Goal: Information Seeking & Learning: Learn about a topic

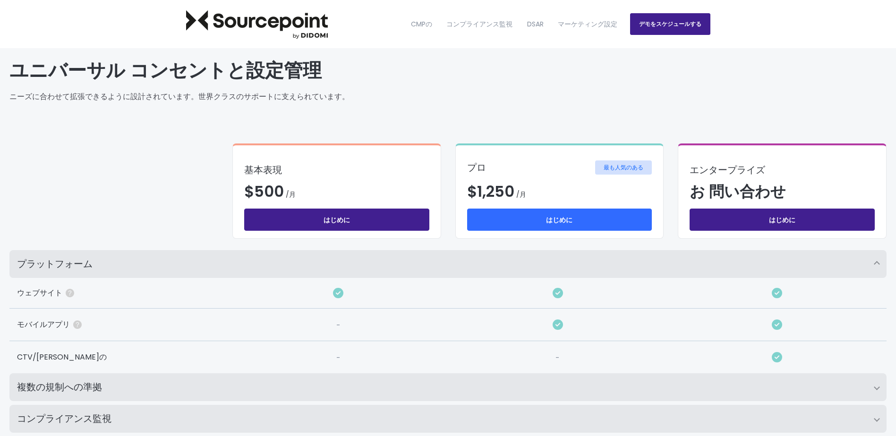
click at [553, 222] on link "はじめに" at bounding box center [559, 220] width 185 height 22
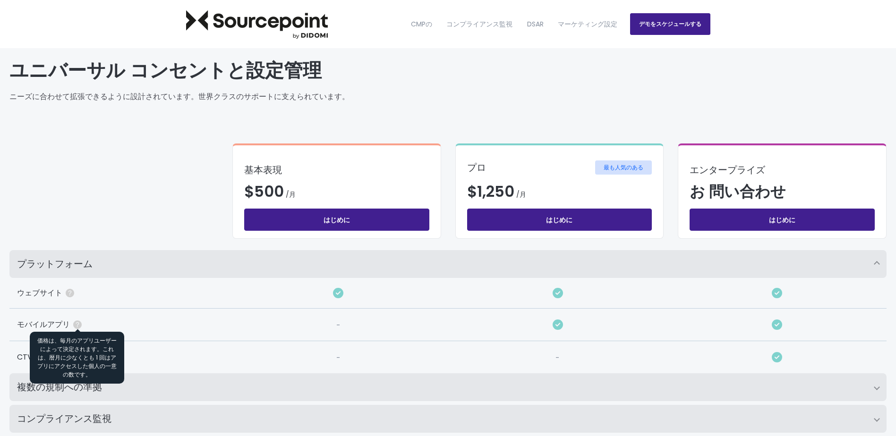
click at [74, 325] on icon at bounding box center [77, 325] width 8 height 8
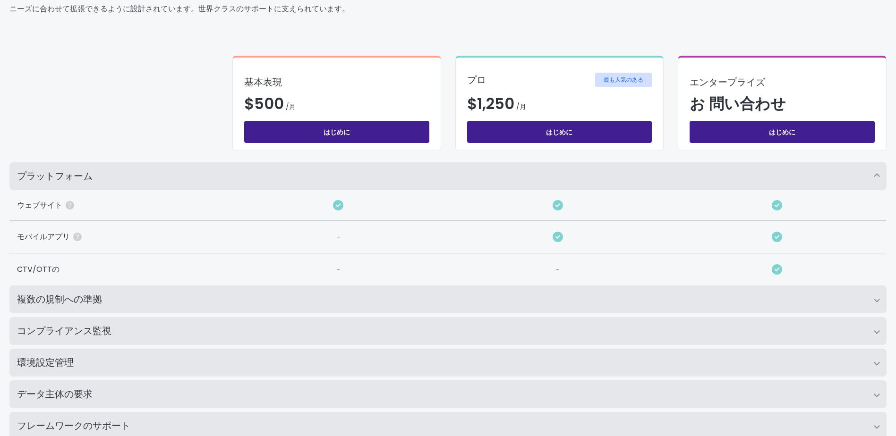
scroll to position [94, 0]
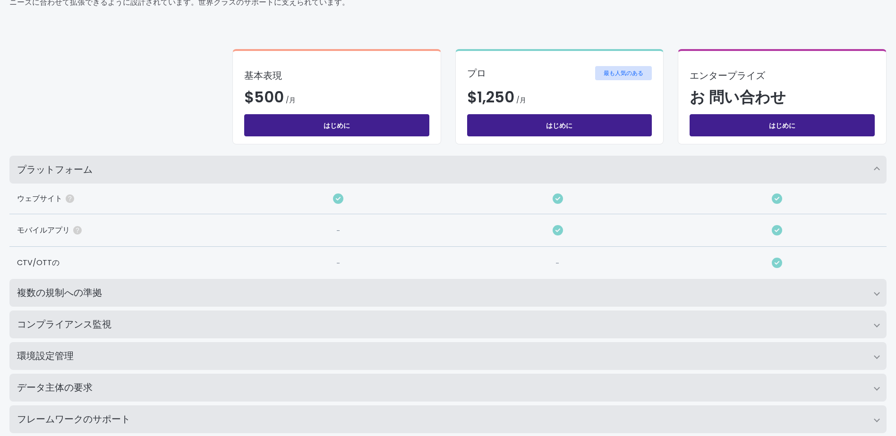
click at [876, 291] on h2 "複数の規制への準拠" at bounding box center [447, 293] width 877 height 28
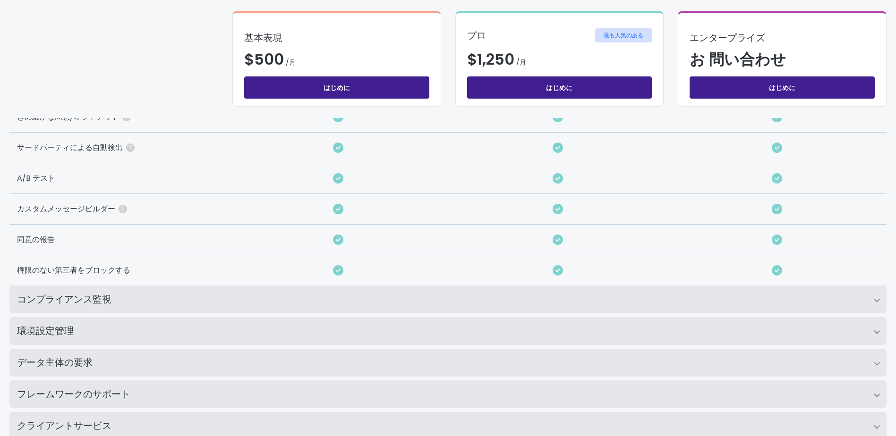
scroll to position [330, 0]
click at [884, 297] on h2 "コンプライアンス監視" at bounding box center [447, 299] width 877 height 28
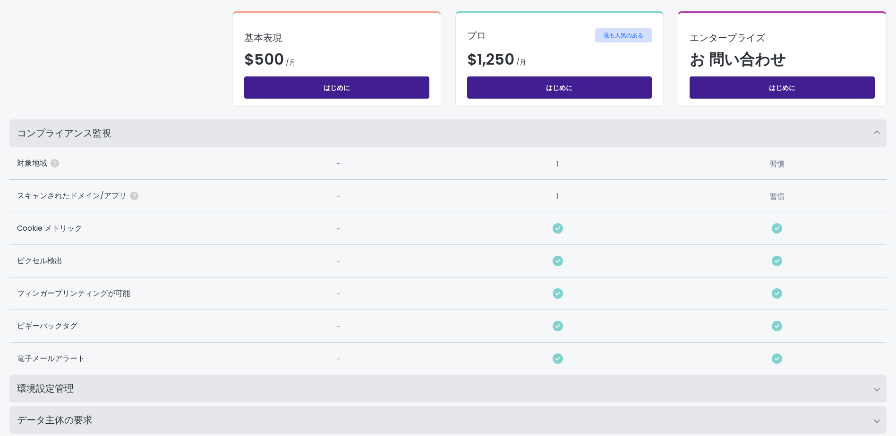
scroll to position [519, 0]
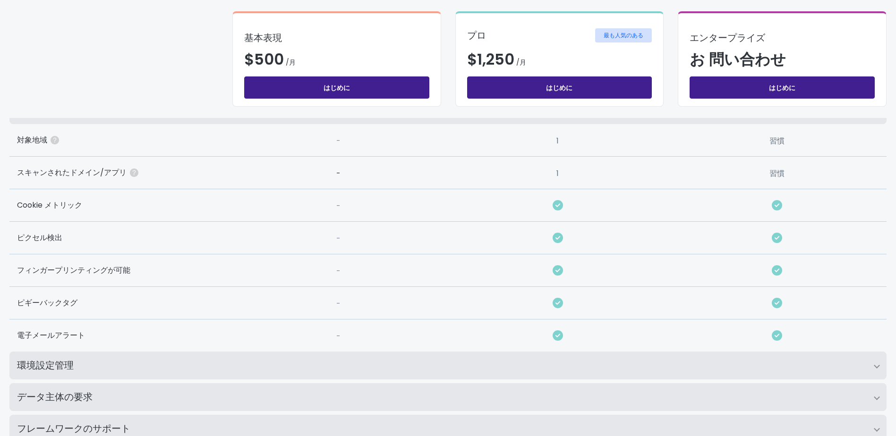
click at [873, 371] on h2 "環境設定管理" at bounding box center [447, 366] width 877 height 28
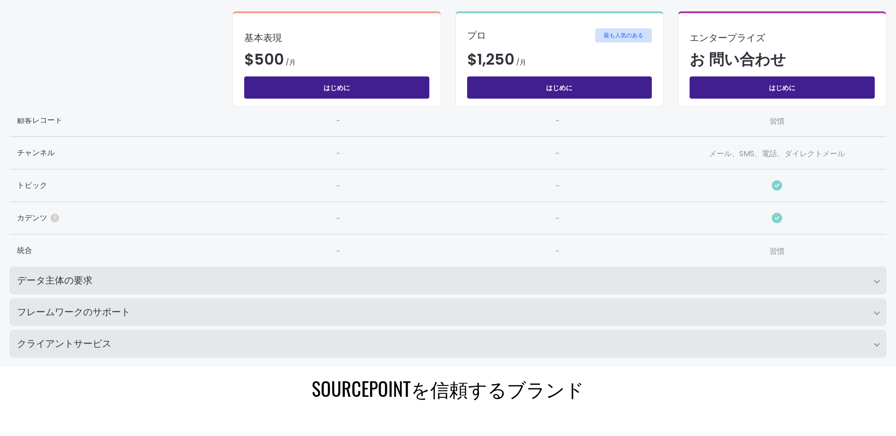
scroll to position [803, 0]
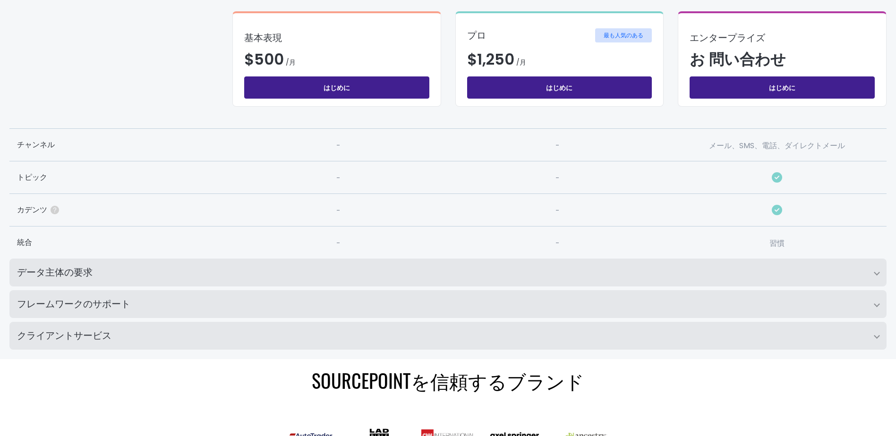
click at [877, 271] on h2 "データ主体の要求" at bounding box center [447, 273] width 877 height 28
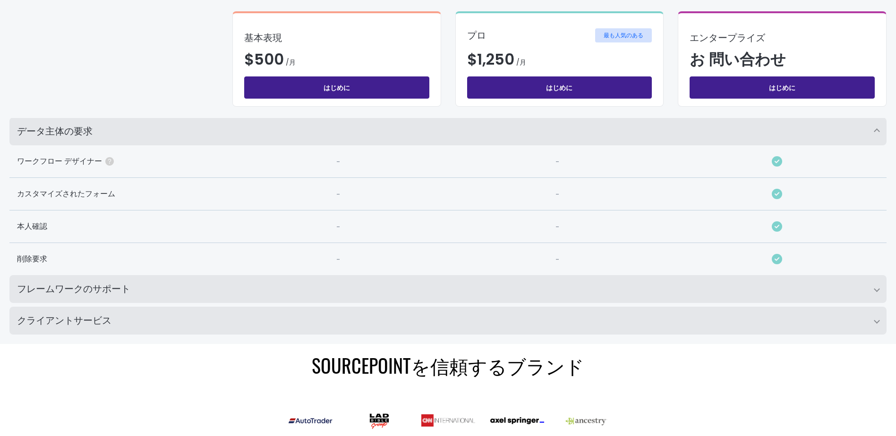
scroll to position [944, 0]
click at [876, 291] on h2 "フレームワークのサポート" at bounding box center [447, 289] width 877 height 28
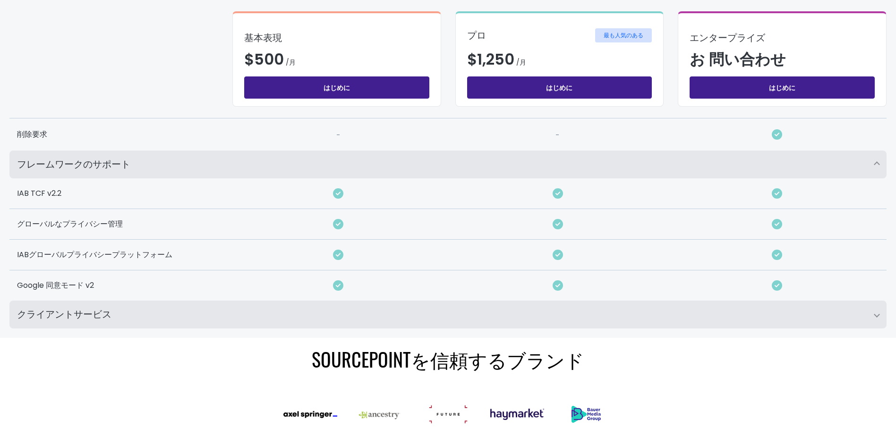
scroll to position [1086, 0]
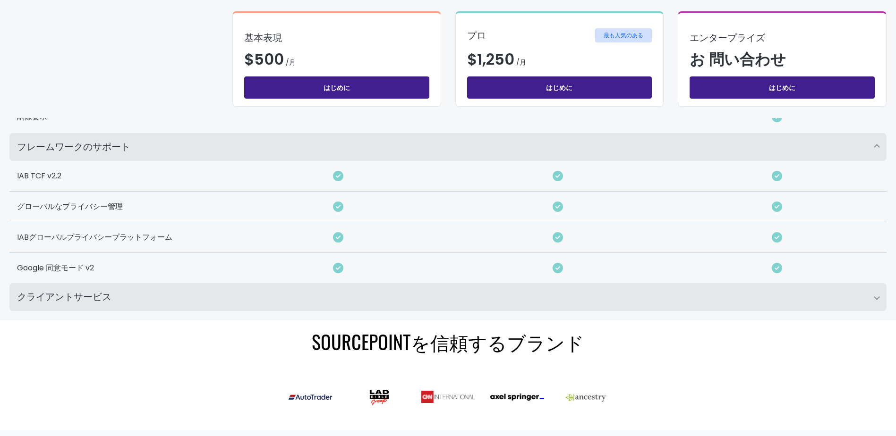
click at [874, 295] on h2 "クライアントサービス" at bounding box center [447, 297] width 877 height 28
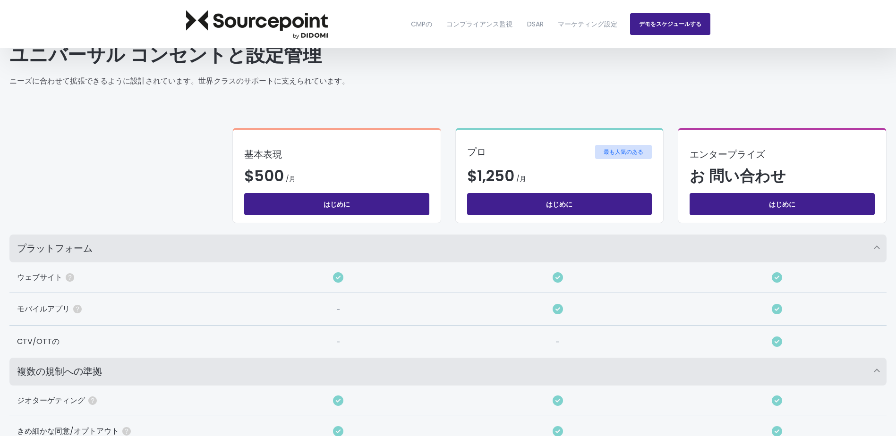
scroll to position [0, 0]
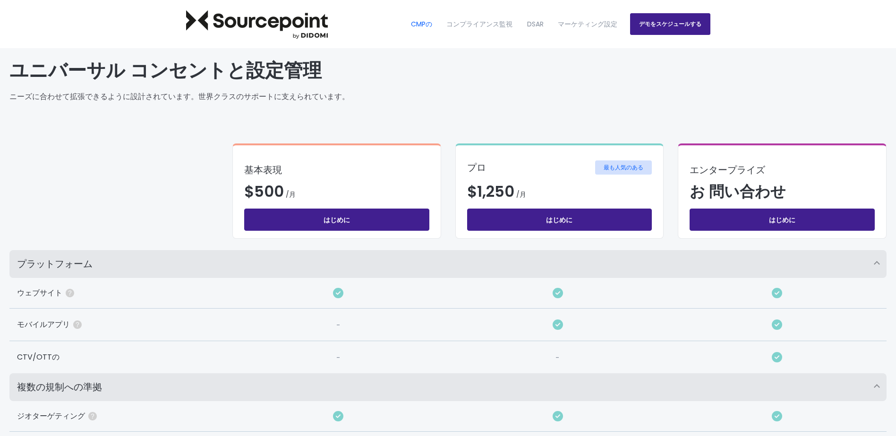
click at [417, 23] on link "CMPの" at bounding box center [422, 24] width 34 height 40
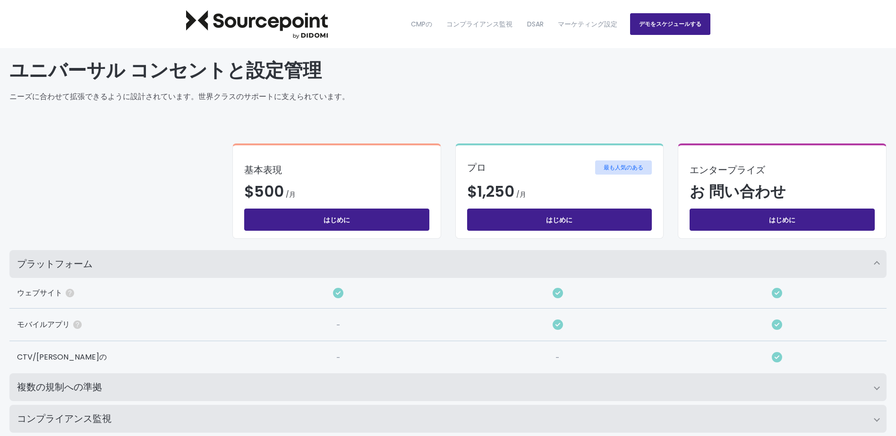
drag, startPoint x: 175, startPoint y: 218, endPoint x: 184, endPoint y: 218, distance: 9.0
click at [175, 218] on div "基本表現 $ 500 8 /月 /month はじめに プロ 最も人気のある $ 1,250 16 /月 /month All Essentials feat…" at bounding box center [447, 191] width 877 height 118
drag, startPoint x: 533, startPoint y: 195, endPoint x: 453, endPoint y: 200, distance: 79.9
click at [453, 200] on div "基本表現 $ 500 8 /月 /month はじめに プロ 最も人気のある $ 1,250 16 /月 /month All Essentials feat…" at bounding box center [447, 191] width 877 height 118
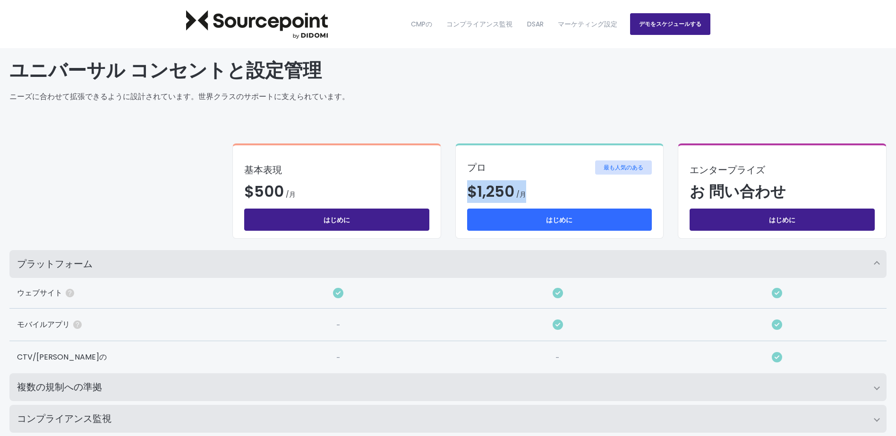
copy p "$ 1,250 16 /月"
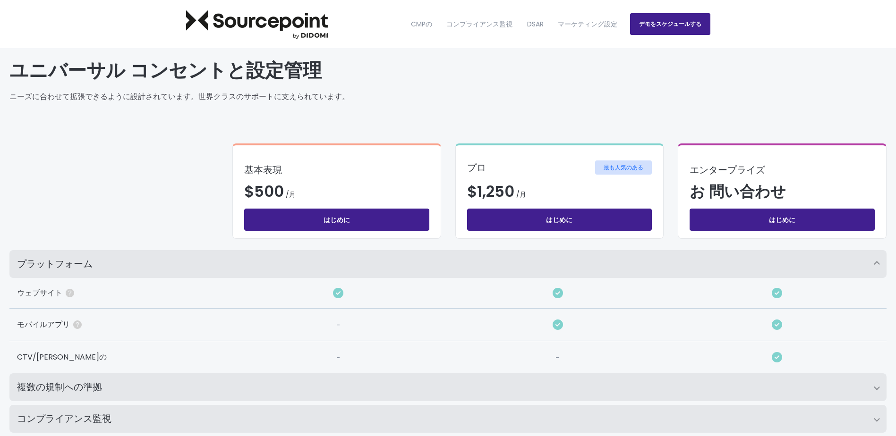
click at [140, 190] on div "基本表現 $ 500 8 /月 /month はじめに プロ 最も人気のある $ 1,250 16 /月 /month All Essentials feat…" at bounding box center [447, 191] width 877 height 118
drag, startPoint x: 771, startPoint y: 164, endPoint x: 693, endPoint y: 175, distance: 78.7
click at [693, 175] on div "エンタープライズ お 問い合わせ 149 /month All Pro features, plus: Preferences Management Data…" at bounding box center [782, 191] width 209 height 95
copy h3 "エンタープライズ"
click at [146, 221] on div "基本表現 $ 500 8 /月 /month はじめに プロ 最も人気のある $ 1,250 16 /月 /month All Essentials feat…" at bounding box center [447, 191] width 877 height 118
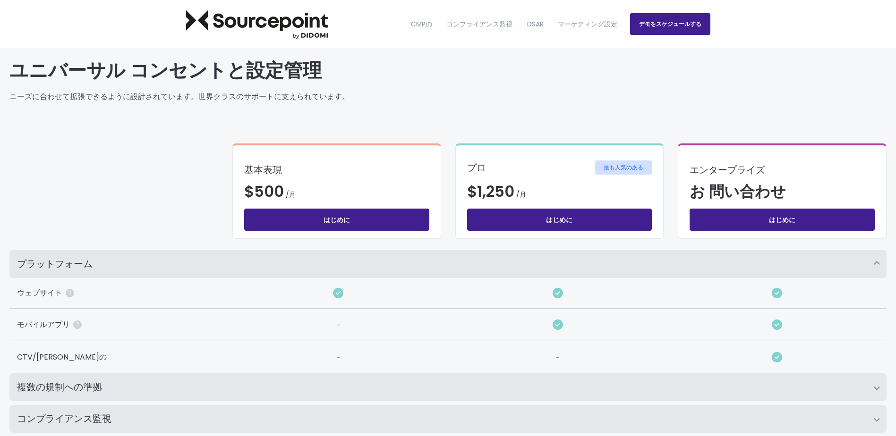
drag, startPoint x: 165, startPoint y: 161, endPoint x: 157, endPoint y: 177, distance: 17.1
click at [165, 161] on div "基本表現 $ 500 8 /月 /month はじめに プロ 最も人気のある $ 1,250 16 /月 /month All Essentials feat…" at bounding box center [447, 191] width 877 height 118
